Goal: Task Accomplishment & Management: Use online tool/utility

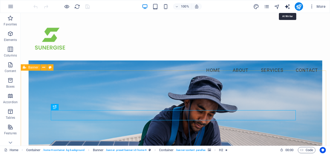
select select "English"
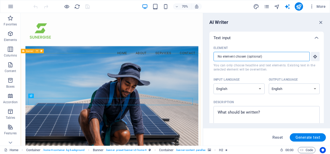
click at [227, 56] on input "Element ​ You can only choose headline and text elements. Existing text in the …" at bounding box center [260, 56] width 93 height 9
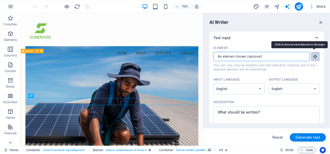
click at [317, 56] on button "Element ​ You can only choose headline and text elements. Existing text in the …" at bounding box center [315, 56] width 9 height 9
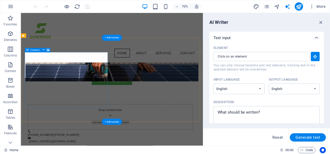
scroll to position [182, 0]
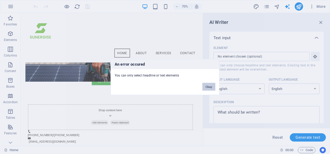
click at [208, 85] on button "Okay" at bounding box center [209, 87] width 13 height 8
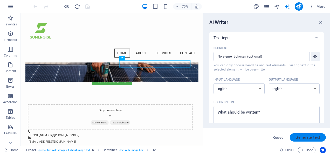
click at [317, 139] on span "Generate text" at bounding box center [308, 138] width 25 height 4
type textarea "x"
click at [260, 117] on textarea "Description x ​ Please add a description" at bounding box center [266, 117] width 101 height 17
type textarea "x"
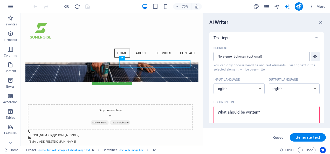
click at [230, 58] on input "Element ​ You can only choose headline and text elements. Existing text in the …" at bounding box center [260, 56] width 93 height 9
click at [310, 58] on div "​" at bounding box center [267, 56] width 106 height 9
click at [307, 58] on input "Element ​ You can only choose headline and text elements. Existing text in the …" at bounding box center [260, 56] width 93 height 9
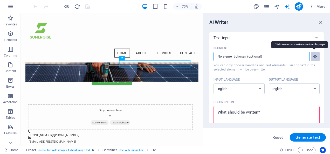
click at [313, 56] on icon "button" at bounding box center [315, 56] width 5 height 5
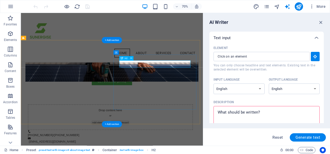
type input "#ed-890390713"
type textarea "x"
type input "10"
type textarea "x"
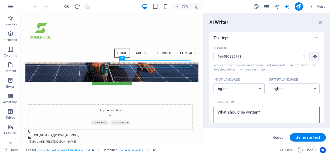
click at [309, 131] on div "Reset Generate text" at bounding box center [266, 137] width 127 height 17
click at [309, 134] on button "Generate text" at bounding box center [308, 138] width 36 height 8
type textarea "x"
drag, startPoint x: 321, startPoint y: 23, endPoint x: 322, endPoint y: 26, distance: 2.9
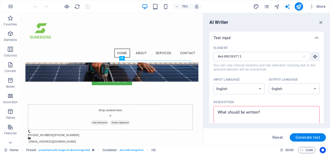
click at [322, 25] on div "AI Writer Text input Element #ed-890390713 ​ You can only choose headline and t…" at bounding box center [266, 79] width 127 height 133
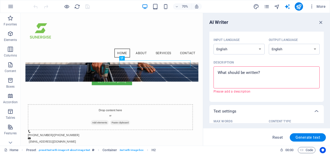
scroll to position [104, 0]
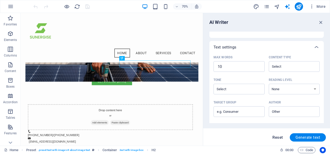
click at [277, 135] on button "Reset" at bounding box center [278, 138] width 16 height 8
type textarea "x"
type input "100"
type textarea "x"
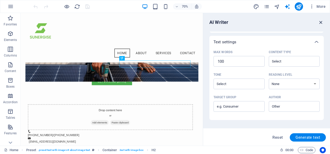
click at [321, 20] on icon "button" at bounding box center [322, 22] width 6 height 6
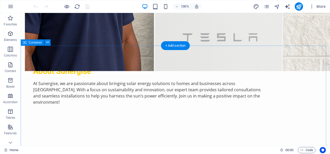
scroll to position [442, 0]
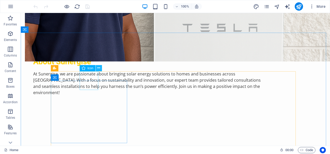
click at [99, 69] on icon at bounding box center [98, 67] width 3 height 5
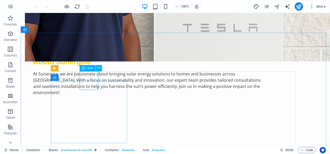
click at [89, 68] on span "Icon" at bounding box center [91, 68] width 6 height 3
select select "xMidYMid"
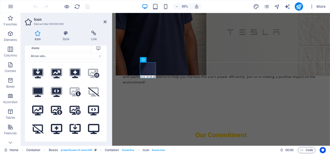
scroll to position [0, 0]
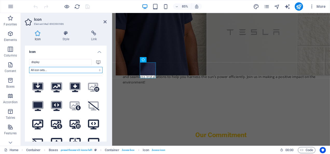
click at [94, 69] on select "All icon sets... IcoFont Ionicons FontAwesome Brands FontAwesome Duotone FontAw…" at bounding box center [66, 70] width 74 height 6
click at [93, 69] on select "All icon sets... IcoFont Ionicons FontAwesome Brands FontAwesome Duotone FontAw…" at bounding box center [66, 70] width 74 height 6
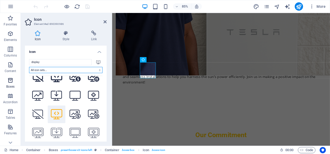
scroll to position [97, 0]
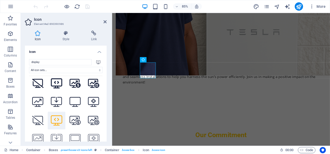
click at [41, 33] on icon at bounding box center [38, 33] width 26 height 5
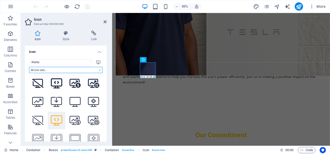
click at [77, 69] on select "All icon sets... IcoFont Ionicons FontAwesome Brands FontAwesome Duotone FontAw…" at bounding box center [66, 70] width 74 height 6
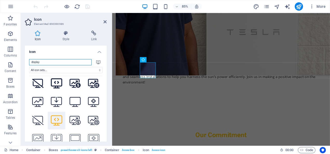
click at [77, 64] on input "display" at bounding box center [60, 62] width 63 height 6
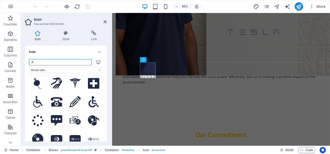
type input "d"
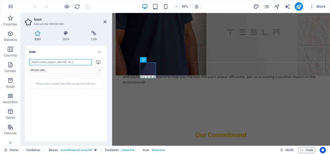
scroll to position [0, 0]
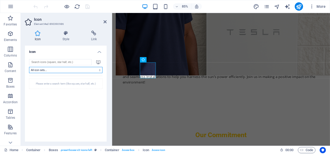
click at [72, 68] on select "All icon sets... IcoFont Ionicons FontAwesome Brands FontAwesome Duotone FontAw…" at bounding box center [66, 70] width 74 height 6
click at [29, 67] on select "All icon sets... IcoFont Ionicons FontAwesome Brands FontAwesome Duotone FontAw…" at bounding box center [66, 70] width 74 height 6
click at [99, 71] on select "All icon sets... IcoFont Ionicons FontAwesome Brands FontAwesome Duotone FontAw…" at bounding box center [66, 70] width 74 height 6
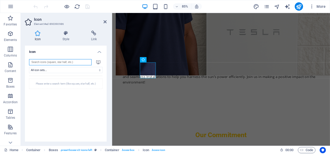
click at [56, 62] on input "search" at bounding box center [60, 62] width 63 height 6
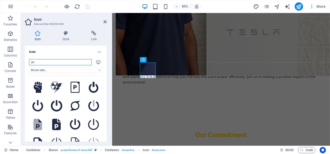
type input "p"
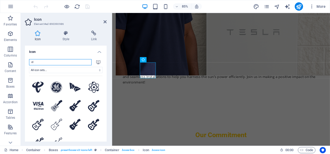
type input "e"
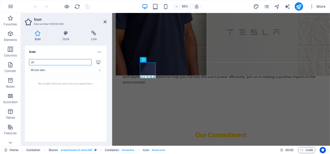
type input "p"
click at [96, 61] on icon at bounding box center [98, 62] width 4 height 4
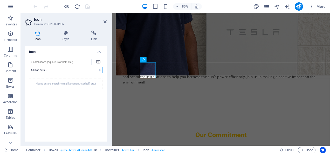
click at [95, 68] on select "All icon sets... IcoFont Ionicons FontAwesome Brands FontAwesome Duotone FontAw…" at bounding box center [66, 70] width 74 height 6
click at [29, 67] on select "All icon sets... IcoFont Ionicons FontAwesome Brands FontAwesome Duotone FontAw…" at bounding box center [66, 70] width 74 height 6
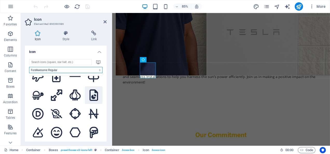
scroll to position [78, 0]
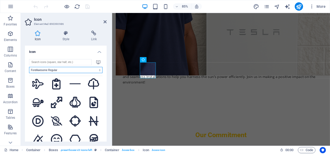
click at [84, 71] on select "All icon sets... IcoFont Ionicons FontAwesome Brands FontAwesome Duotone FontAw…" at bounding box center [66, 70] width 74 height 6
select select "ionicons"
click at [29, 67] on select "All icon sets... IcoFont Ionicons FontAwesome Brands FontAwesome Duotone FontAw…" at bounding box center [66, 70] width 74 height 6
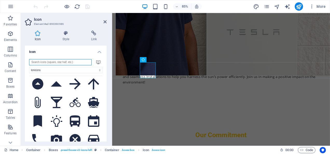
click at [62, 62] on input "search" at bounding box center [60, 62] width 63 height 6
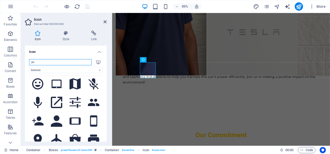
scroll to position [0, 0]
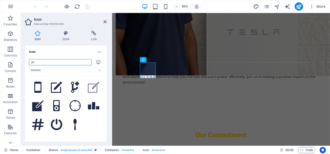
type input "p"
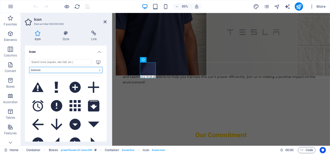
click at [48, 71] on select "All icon sets... IcoFont Ionicons FontAwesome Brands FontAwesome Duotone FontAw…" at bounding box center [66, 70] width 74 height 6
select select "font-awesome-duotone"
click at [29, 67] on select "All icon sets... IcoFont Ionicons FontAwesome Brands FontAwesome Duotone FontAw…" at bounding box center [66, 70] width 74 height 6
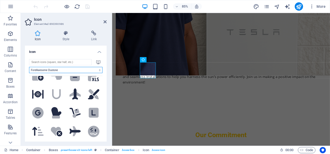
scroll to position [312, 0]
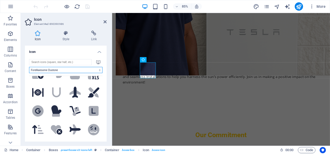
click at [96, 67] on select "All icon sets... IcoFont Ionicons FontAwesome Brands FontAwesome Duotone FontAw…" at bounding box center [66, 70] width 74 height 6
select select
click at [29, 67] on select "All icon sets... IcoFont Ionicons FontAwesome Brands FontAwesome Duotone FontAw…" at bounding box center [66, 70] width 74 height 6
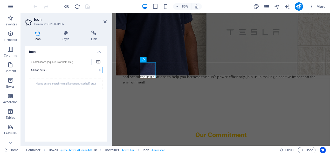
scroll to position [0, 0]
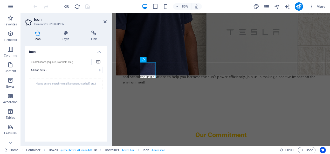
click at [83, 83] on div "Please enter a search term (like square, star half, etc.)" at bounding box center [66, 84] width 74 height 10
click at [87, 85] on div "Please enter a search term (like square, star half, etc.)" at bounding box center [66, 84] width 74 height 10
click at [72, 61] on input "search" at bounding box center [60, 62] width 63 height 6
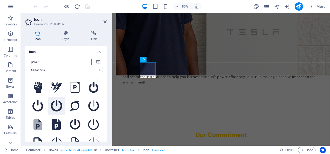
type input "power"
click at [55, 103] on icon at bounding box center [56, 105] width 11 height 11
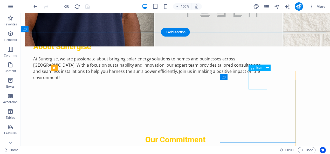
scroll to position [468, 0]
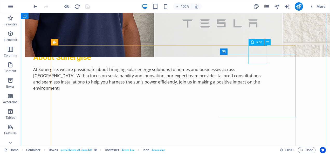
select select "xMidYMid"
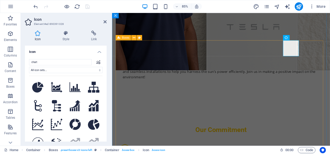
scroll to position [488, 0]
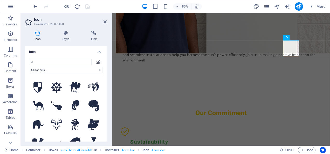
type input "e"
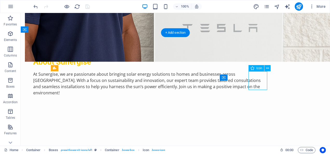
select select "font-awesome-regular"
select select "xMidYMid"
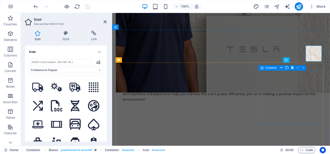
scroll to position [461, 0]
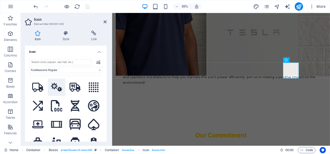
click at [59, 85] on icon at bounding box center [56, 87] width 11 height 9
drag, startPoint x: 89, startPoint y: 6, endPoint x: 89, endPoint y: 10, distance: 3.6
click at [89, 7] on icon "save" at bounding box center [88, 7] width 6 height 6
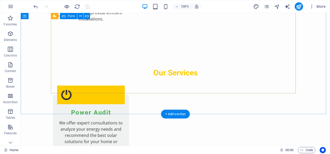
scroll to position [753, 0]
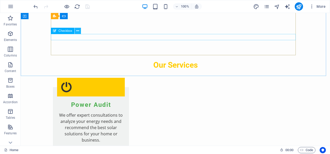
click at [76, 32] on button at bounding box center [78, 31] width 6 height 6
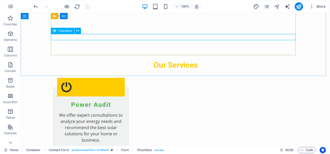
click at [71, 31] on span "Checkbox" at bounding box center [65, 30] width 14 height 3
click at [78, 31] on icon at bounding box center [77, 30] width 3 height 5
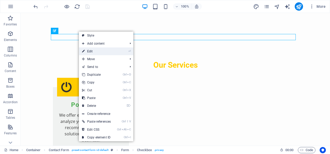
click at [95, 52] on link "⏎ Edit" at bounding box center [96, 52] width 35 height 8
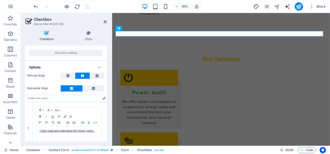
scroll to position [30, 0]
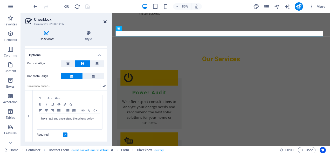
click at [105, 23] on icon at bounding box center [105, 22] width 3 height 4
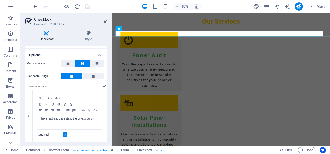
scroll to position [753, 0]
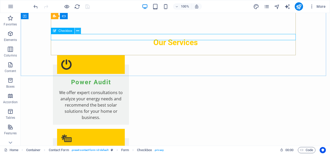
click at [79, 30] on button at bounding box center [78, 31] width 6 height 6
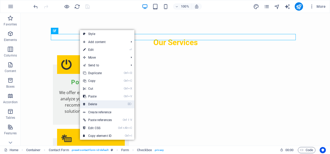
drag, startPoint x: 90, startPoint y: 102, endPoint x: 70, endPoint y: 89, distance: 24.3
click at [90, 102] on link "⌦ Delete" at bounding box center [97, 105] width 35 height 8
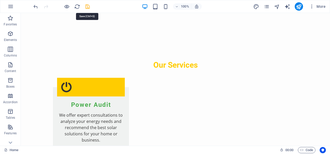
click at [87, 8] on icon "save" at bounding box center [88, 7] width 6 height 6
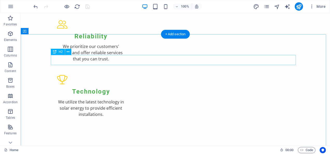
scroll to position [676, 0]
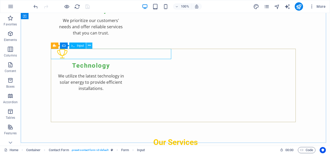
click at [90, 43] on icon at bounding box center [89, 45] width 3 height 5
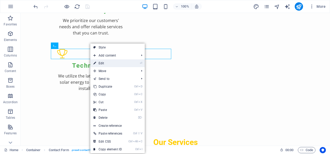
click at [103, 64] on link "⏎ Edit" at bounding box center [107, 63] width 35 height 8
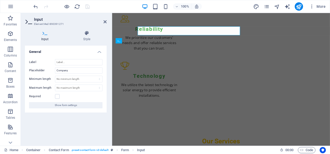
scroll to position [696, 0]
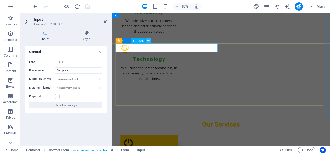
click at [149, 41] on icon at bounding box center [148, 40] width 2 height 5
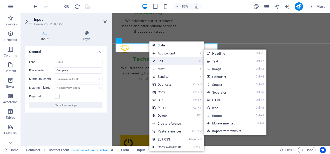
click at [158, 59] on link "⏎ Edit" at bounding box center [167, 61] width 35 height 8
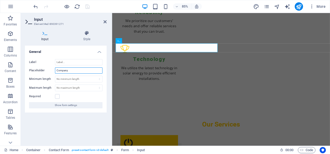
drag, startPoint x: 74, startPoint y: 72, endPoint x: 27, endPoint y: 72, distance: 46.5
click at [27, 72] on div "Label Placeholder Company Minimum length No minimum length chars Maximum length…" at bounding box center [66, 84] width 82 height 58
drag, startPoint x: 26, startPoint y: 72, endPoint x: 20, endPoint y: 82, distance: 12.1
click at [20, 82] on section "Favorites Elements Columns Content Boxes Accordion Tables Features Images Slide…" at bounding box center [165, 79] width 330 height 133
type input "First Name"
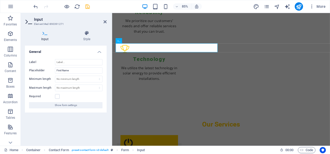
click at [60, 97] on div "Required" at bounding box center [66, 97] width 74 height 6
click at [58, 96] on label at bounding box center [57, 96] width 5 height 5
click at [0, 0] on input "Required" at bounding box center [0, 0] width 0 height 0
click at [89, 6] on icon "save" at bounding box center [88, 7] width 6 height 6
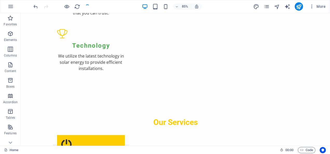
scroll to position [676, 0]
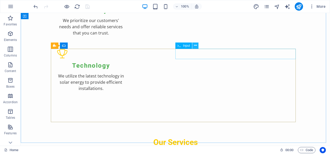
click at [197, 45] on icon at bounding box center [195, 45] width 3 height 5
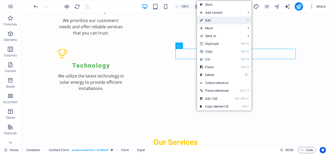
click at [207, 21] on link "⏎ Edit" at bounding box center [214, 21] width 35 height 8
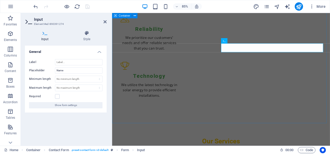
scroll to position [696, 0]
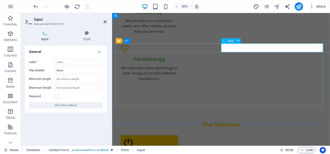
type input "Last Name"
click at [58, 97] on label at bounding box center [57, 96] width 5 height 5
click at [0, 0] on input "Required" at bounding box center [0, 0] width 0 height 0
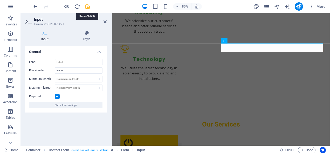
click at [88, 8] on icon "save" at bounding box center [88, 7] width 6 height 6
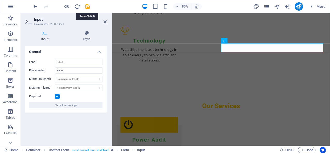
scroll to position [676, 0]
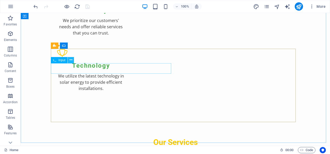
click at [71, 60] on icon at bounding box center [71, 59] width 3 height 5
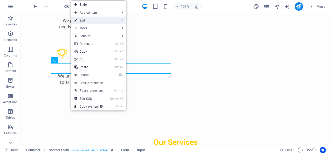
click at [90, 19] on link "⏎ Edit" at bounding box center [88, 21] width 35 height 8
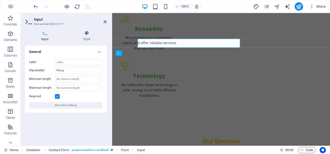
scroll to position [696, 0]
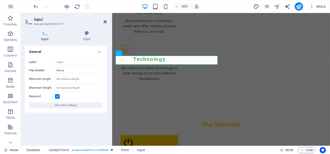
click at [107, 21] on icon at bounding box center [105, 22] width 3 height 4
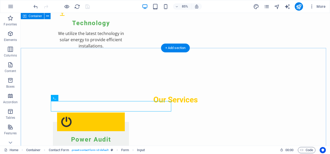
scroll to position [676, 0]
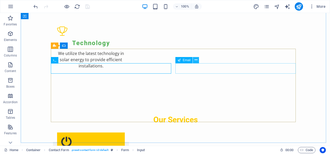
click at [197, 61] on icon at bounding box center [196, 59] width 3 height 5
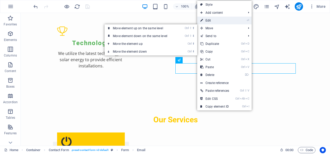
click at [213, 21] on link "⏎ Edit" at bounding box center [214, 21] width 35 height 8
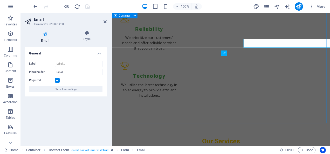
scroll to position [696, 0]
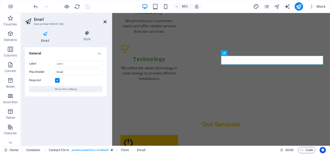
click at [107, 22] on icon at bounding box center [105, 22] width 3 height 4
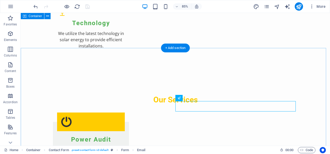
scroll to position [676, 0]
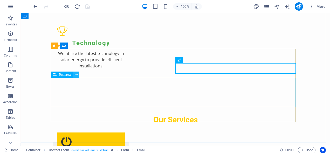
click at [76, 75] on icon at bounding box center [76, 74] width 3 height 5
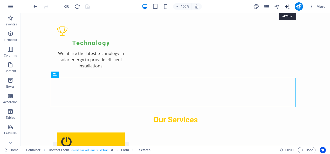
click at [290, 7] on icon "text_generator" at bounding box center [288, 7] width 6 height 6
select select "English"
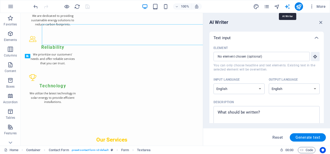
scroll to position [724, 0]
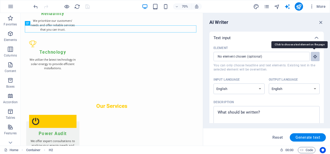
click at [314, 58] on icon "button" at bounding box center [315, 56] width 5 height 5
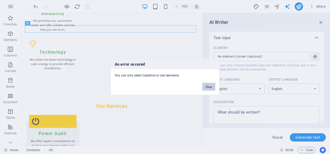
click at [206, 88] on button "Okay" at bounding box center [209, 87] width 13 height 8
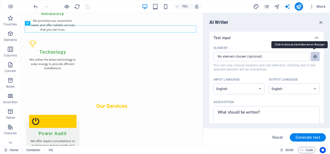
click at [316, 58] on icon "button" at bounding box center [315, 56] width 5 height 5
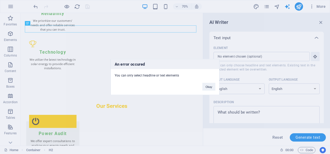
click at [30, 41] on div "An error occured You can only select headline or text elements Okay" at bounding box center [165, 77] width 330 height 154
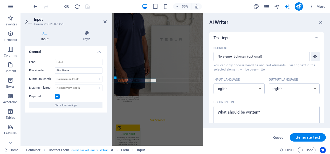
scroll to position [734, 0]
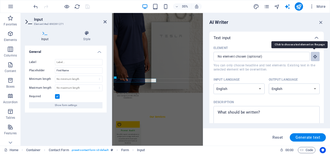
click at [319, 56] on button "Element ​ You can only choose headline and text elements. Existing text in the …" at bounding box center [315, 56] width 9 height 9
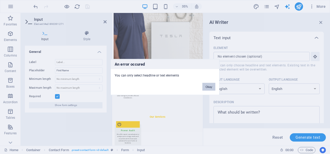
click at [209, 87] on button "Okay" at bounding box center [209, 87] width 13 height 8
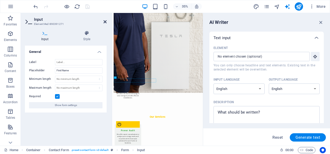
click at [107, 22] on icon at bounding box center [105, 22] width 3 height 4
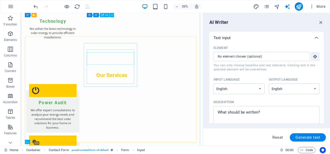
scroll to position [572, 0]
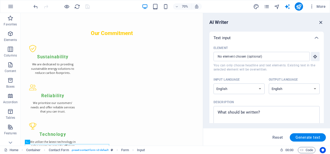
click at [321, 22] on icon "button" at bounding box center [322, 22] width 6 height 6
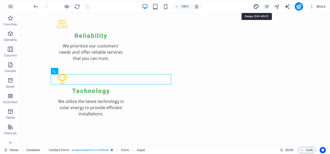
click at [257, 6] on icon "design" at bounding box center [257, 7] width 6 height 6
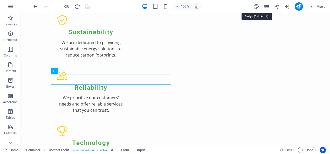
select select "px"
select select "200"
select select "px"
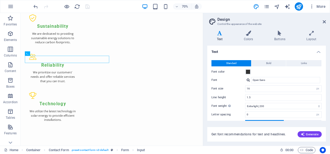
scroll to position [699, 0]
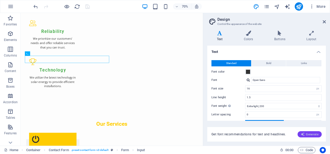
click at [307, 136] on span "Generate" at bounding box center [310, 134] width 18 height 4
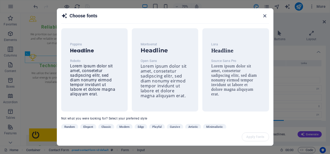
click at [262, 16] on h2 "Choose fonts" at bounding box center [165, 18] width 208 height 11
click at [266, 15] on icon "button" at bounding box center [265, 16] width 6 height 6
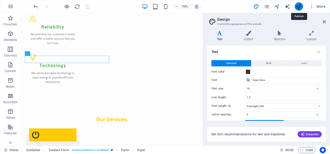
click at [300, 6] on icon "publish" at bounding box center [299, 7] width 6 height 6
